Goal: Information Seeking & Learning: Understand process/instructions

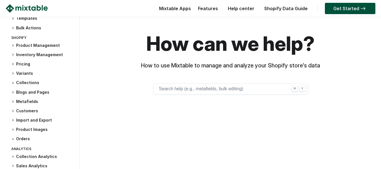
scroll to position [70, 0]
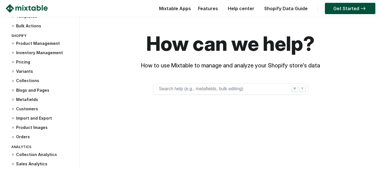
click at [21, 137] on h3 "Orders" at bounding box center [42, 137] width 63 height 6
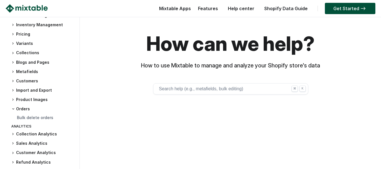
scroll to position [98, 0]
click at [24, 108] on h3 "Orders" at bounding box center [42, 109] width 63 height 6
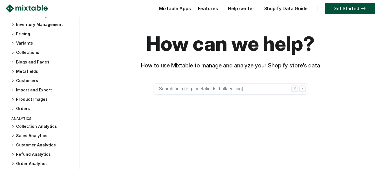
click at [24, 106] on h3 "Orders" at bounding box center [42, 109] width 63 height 6
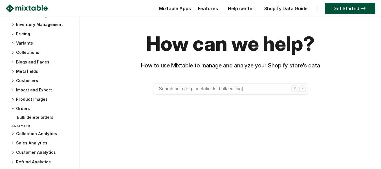
click at [27, 117] on link "Bulk delete orders" at bounding box center [35, 117] width 36 height 5
